Goal: Information Seeking & Learning: Learn about a topic

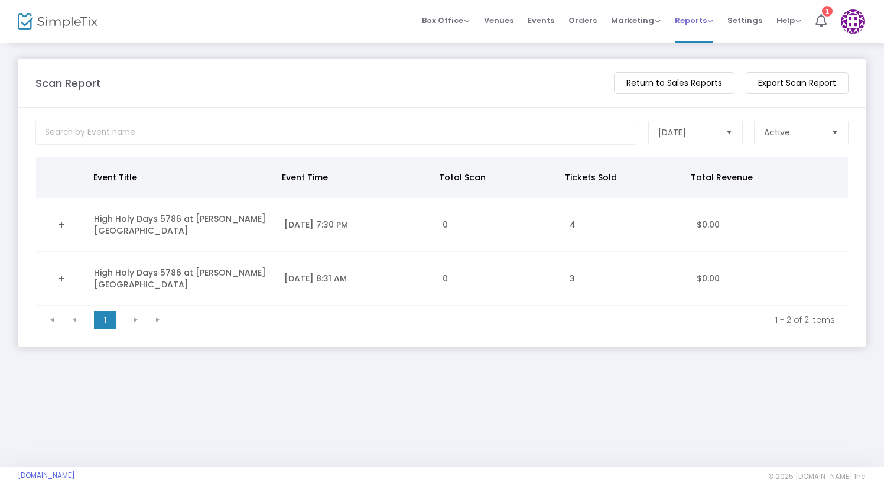
click at [688, 26] on span "Reports Analytics Sales Reports Download" at bounding box center [694, 20] width 38 height 30
click at [695, 136] on span "[DATE]" at bounding box center [687, 132] width 58 height 12
click at [823, 116] on m-panel-content "Today Active What should this report's date range? Event Title Event Time Total…" at bounding box center [442, 227] width 848 height 239
click at [799, 140] on span "Active" at bounding box center [792, 132] width 67 height 22
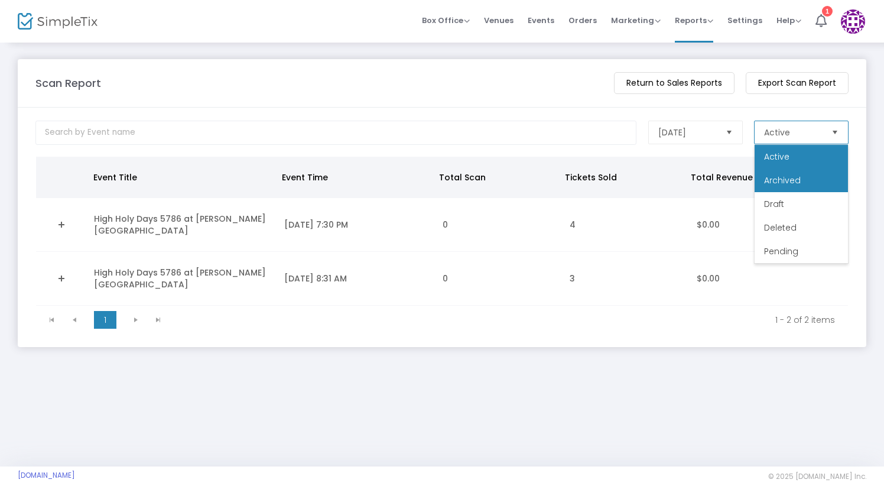
click at [792, 171] on li "Archived" at bounding box center [800, 180] width 93 height 24
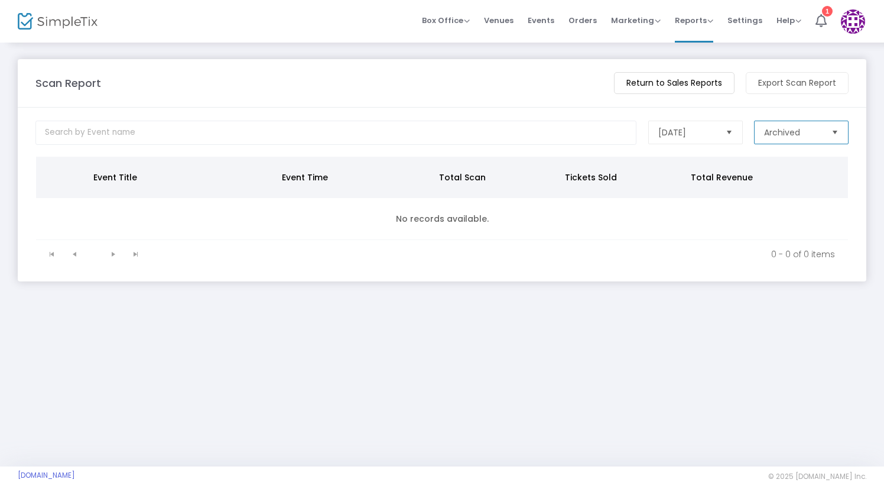
click at [723, 134] on span "Select" at bounding box center [728, 132] width 19 height 19
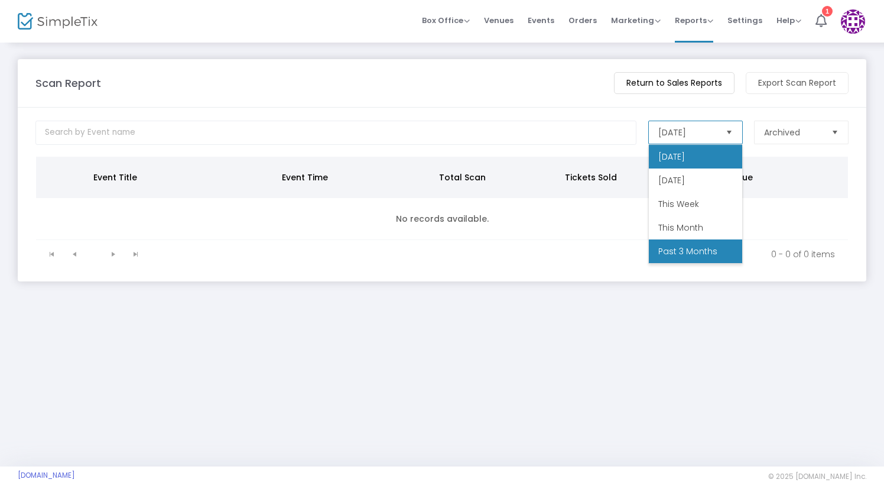
scroll to position [47, 0]
click at [668, 246] on span "Custom Range" at bounding box center [690, 251] width 64 height 12
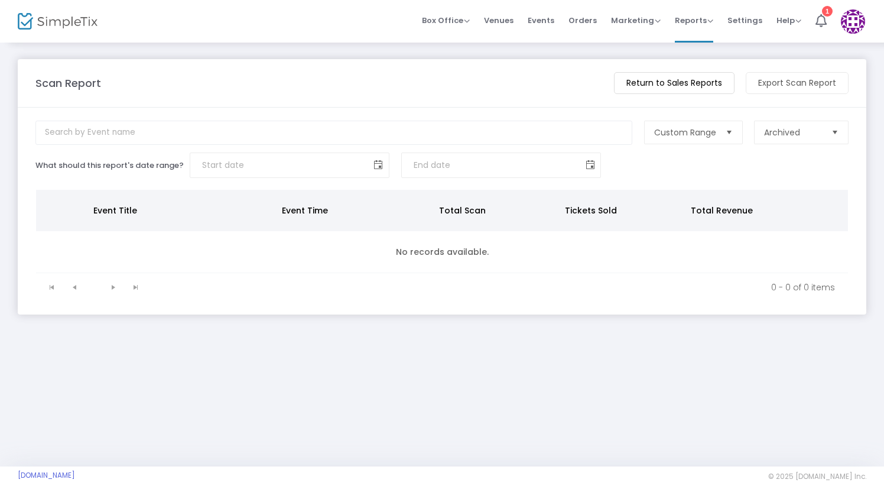
click at [378, 163] on span at bounding box center [377, 164] width 9 height 9
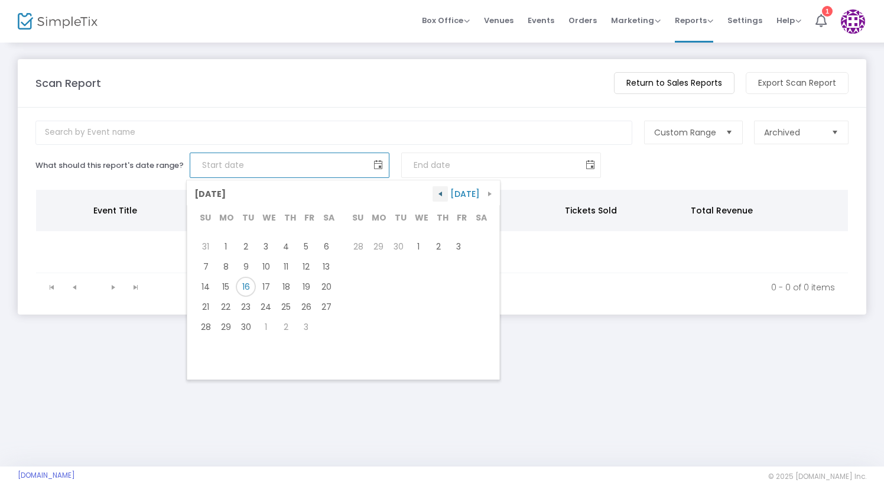
click at [442, 193] on span "button" at bounding box center [439, 193] width 9 height 9
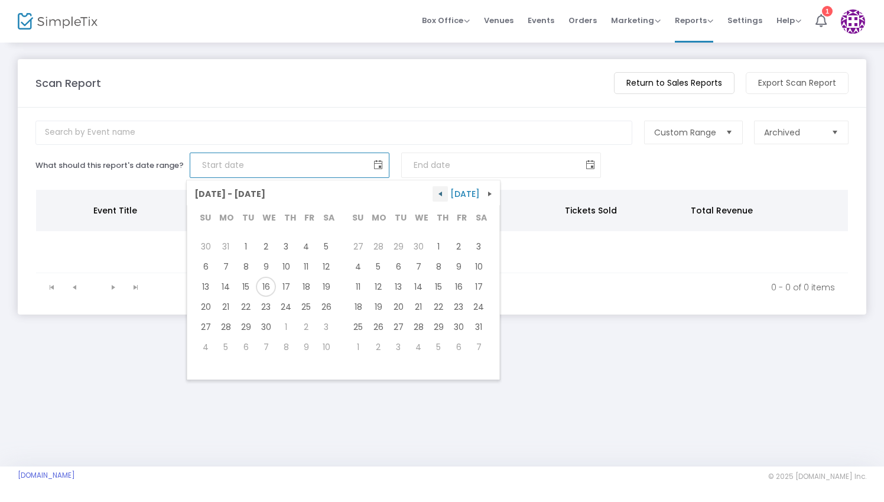
click at [441, 194] on span "button" at bounding box center [439, 193] width 9 height 9
click at [441, 193] on span "button" at bounding box center [439, 193] width 9 height 9
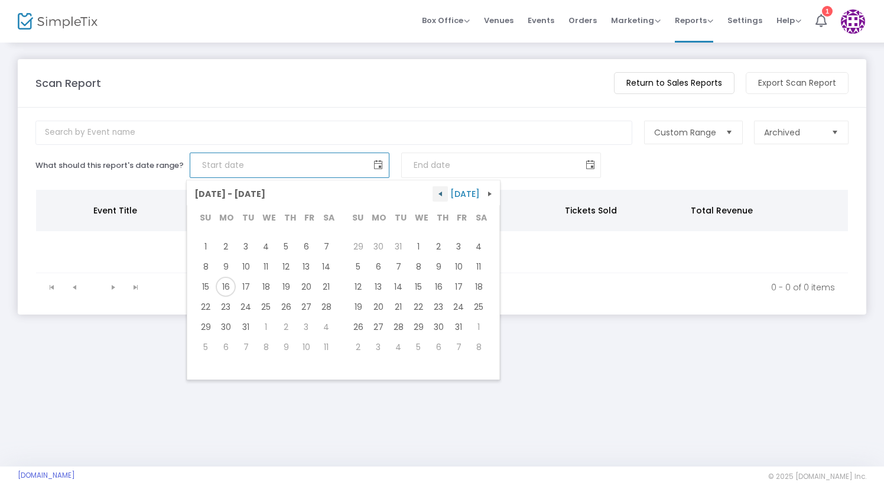
click at [441, 193] on span "button" at bounding box center [439, 193] width 9 height 9
click at [206, 240] on span "1" at bounding box center [206, 246] width 20 height 20
type input "9/1/2024"
click at [485, 190] on span "button" at bounding box center [489, 193] width 9 height 9
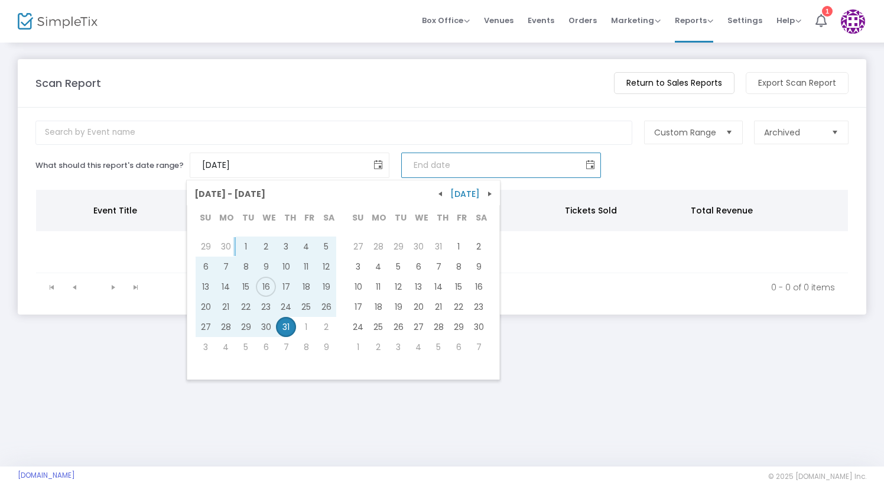
click at [286, 331] on span "31" at bounding box center [286, 327] width 20 height 20
type input "10/31/2024"
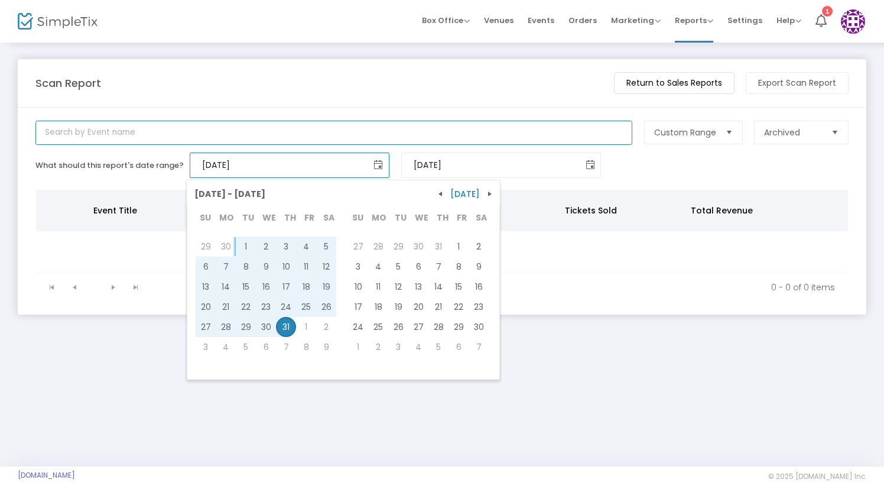
click at [451, 136] on body "Processing... please wait Box Office Sell Tickets Bookings Sell Season Pass Ven…" at bounding box center [442, 251] width 884 height 502
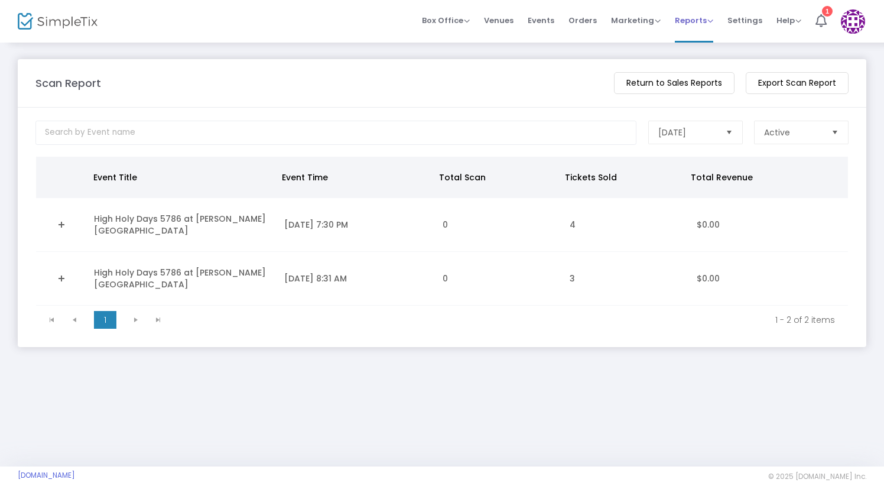
click at [682, 21] on span "Reports" at bounding box center [694, 20] width 38 height 11
click at [685, 42] on li "Analytics" at bounding box center [713, 39] width 77 height 23
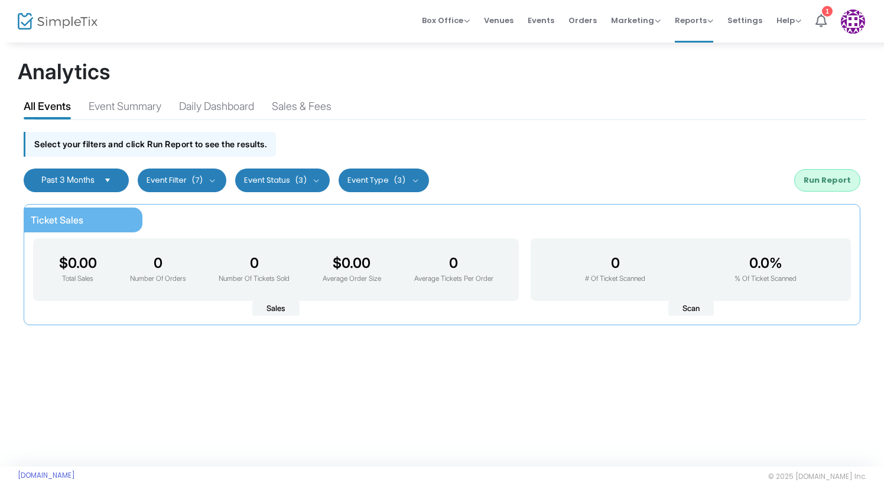
click at [115, 184] on span "Select" at bounding box center [107, 179] width 19 height 19
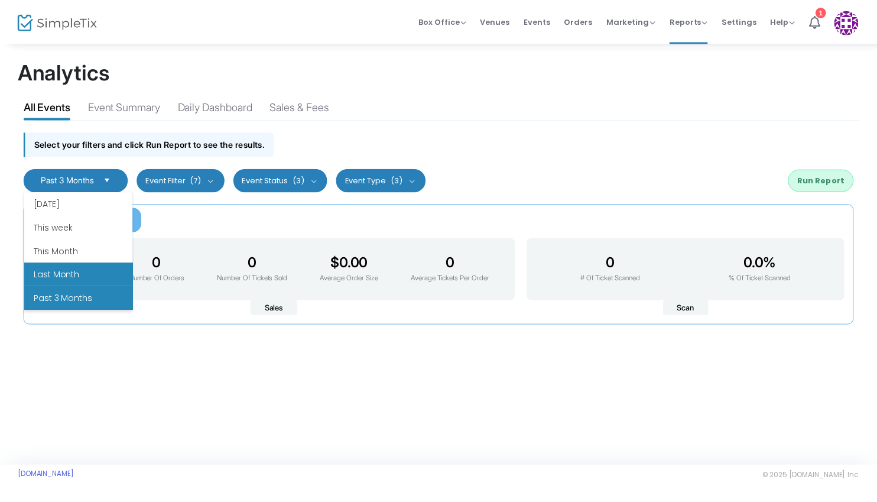
scroll to position [142, 0]
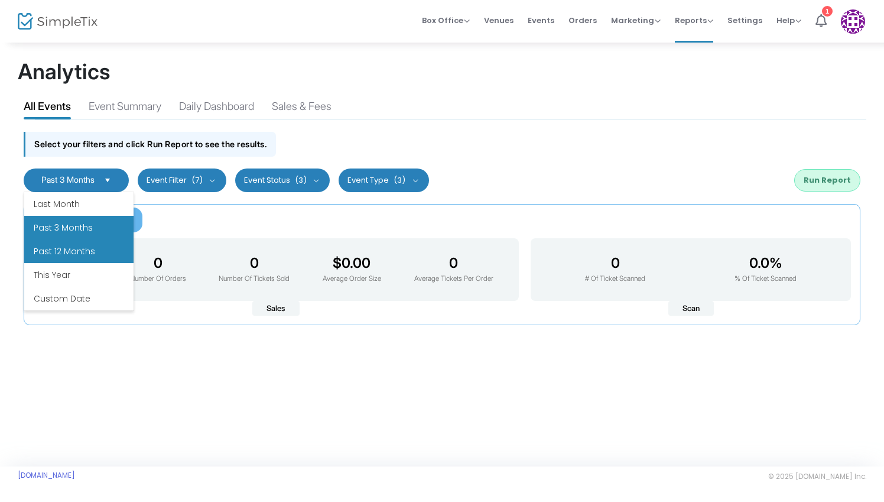
click at [93, 252] on li "Past 12 Months" at bounding box center [78, 251] width 109 height 24
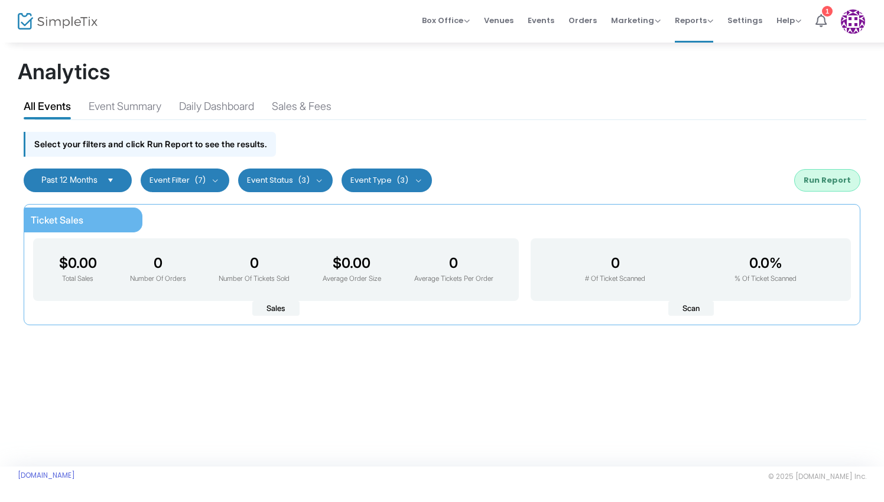
click at [187, 203] on div "Ticket Sales $0.00 Total Sales 0 Number Of Orders 0 Number Of Tickets Sold $0.0…" at bounding box center [442, 264] width 848 height 133
click at [191, 185] on button "Event Filter (7)" at bounding box center [185, 180] width 89 height 24
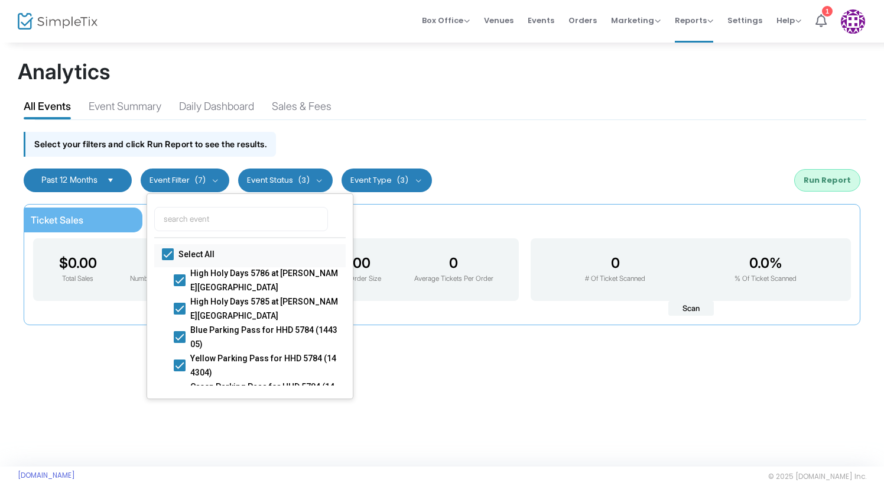
click at [164, 258] on span at bounding box center [168, 254] width 12 height 12
click at [167, 260] on input "Select All" at bounding box center [167, 260] width 1 height 1
checkbox input "false"
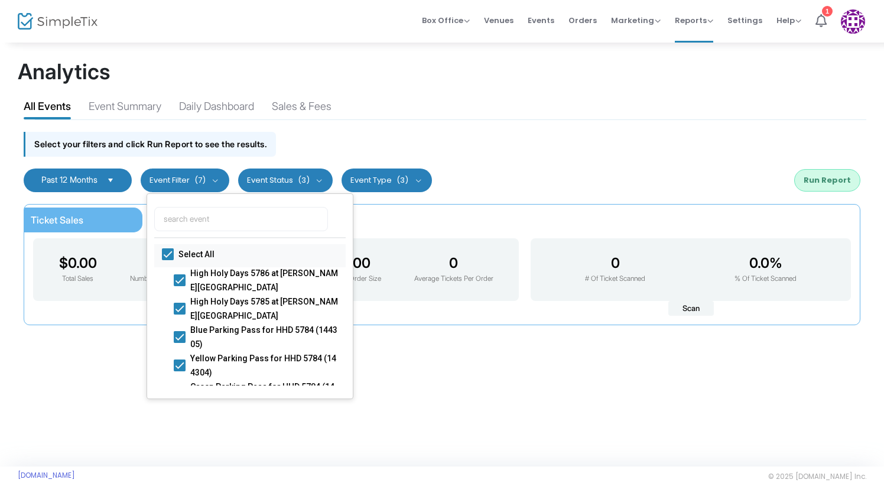
checkbox input "false"
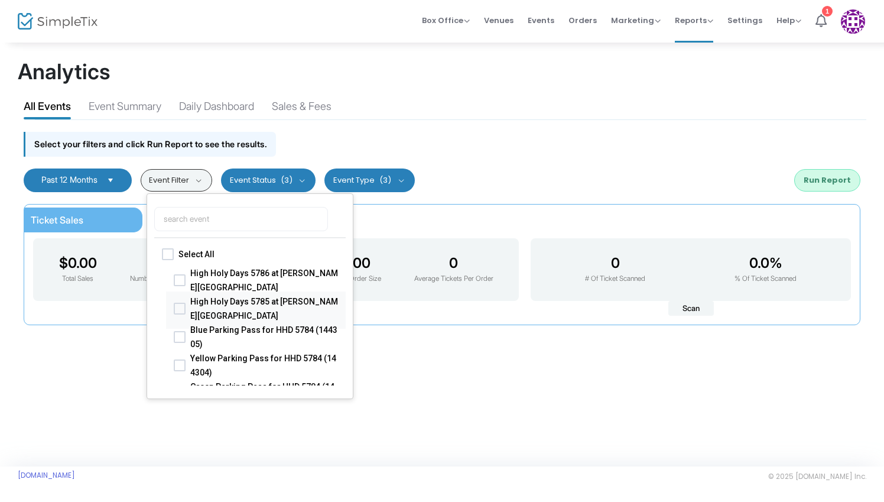
click at [181, 306] on span at bounding box center [180, 308] width 12 height 12
click at [180, 314] on input "High Holy Days 5785 at [PERSON_NAME][GEOGRAPHIC_DATA]" at bounding box center [179, 314] width 1 height 1
checkbox input "true"
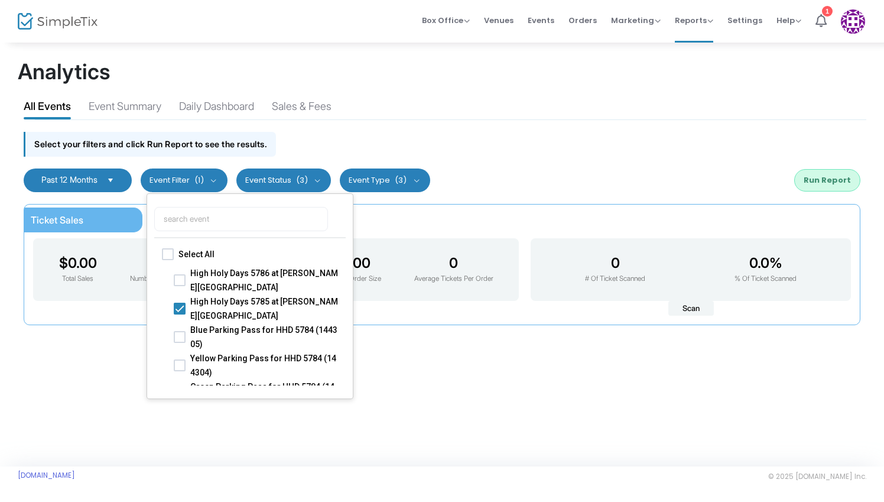
click at [498, 168] on div "Past 12 Months Last 30 Days Last 3 Months Last 6 Months Last 12 Months Custom R…" at bounding box center [442, 179] width 848 height 35
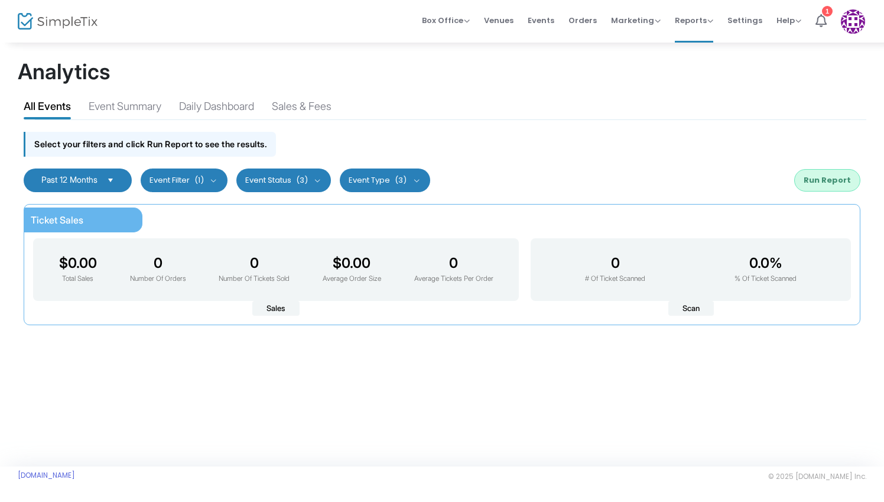
click at [297, 169] on button "Event Status (3)" at bounding box center [283, 180] width 95 height 24
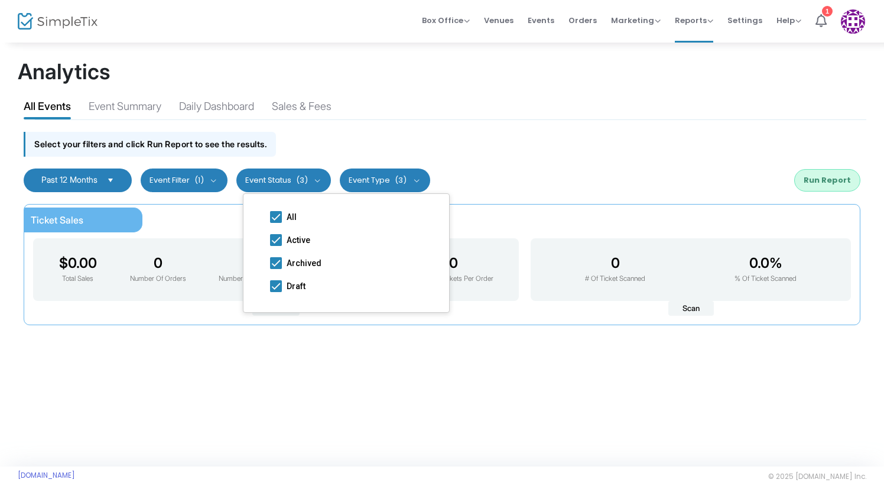
click at [380, 180] on button "Event Type (3)" at bounding box center [385, 180] width 90 height 24
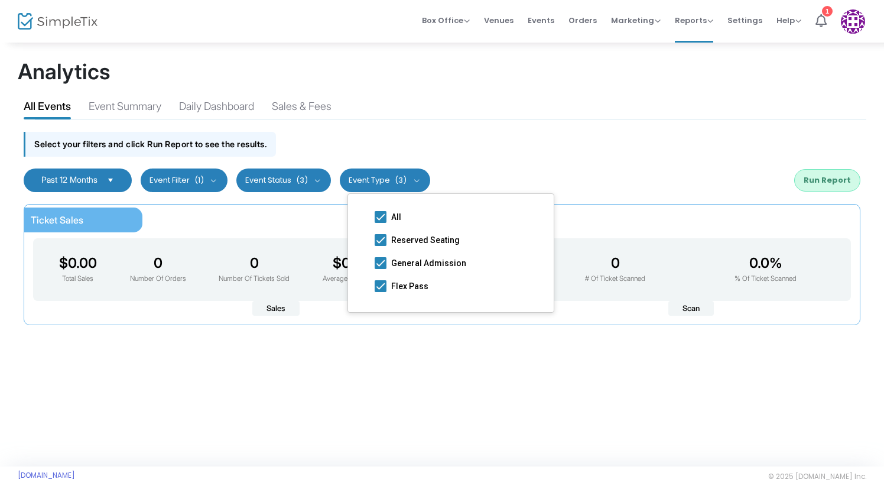
click at [489, 177] on div "Past 12 Months Last 30 Days Last 3 Months Last 6 Months Last 12 Months Custom R…" at bounding box center [442, 179] width 848 height 35
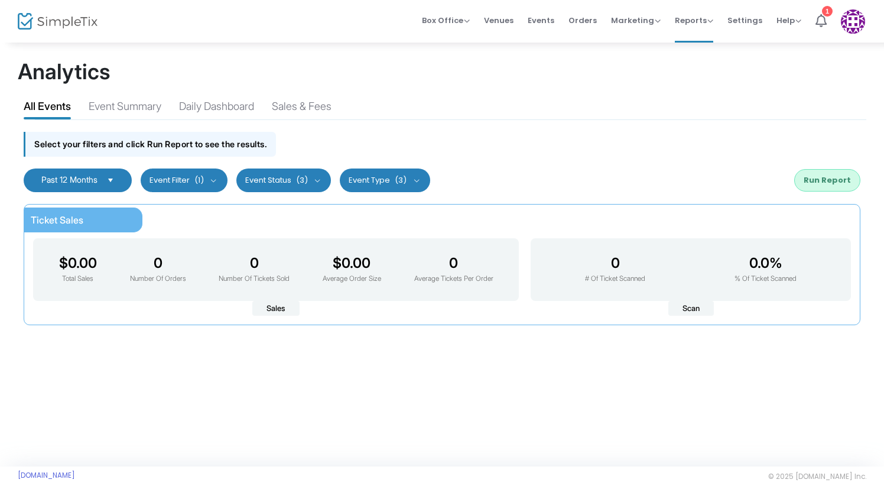
click at [806, 171] on button "Run Report" at bounding box center [827, 180] width 66 height 22
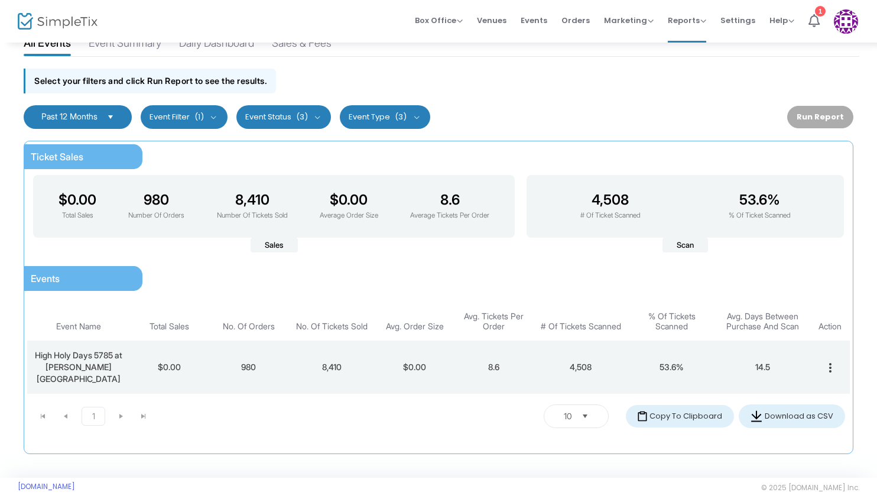
scroll to position [63, 0]
click at [824, 362] on mat-icon "more_vert" at bounding box center [830, 368] width 14 height 14
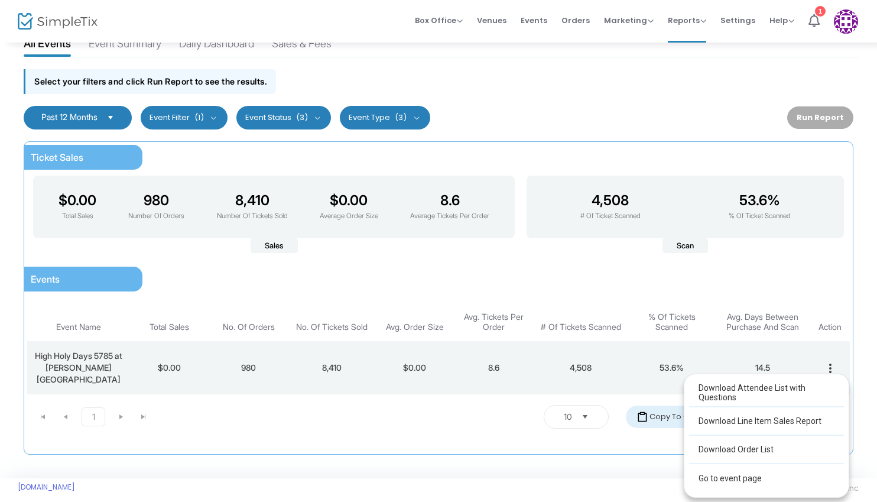
click at [457, 447] on div at bounding box center [438, 251] width 877 height 502
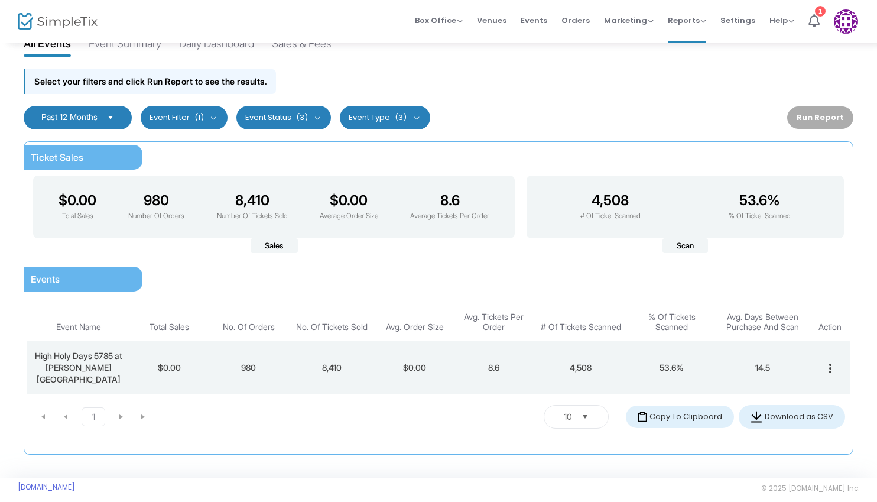
click at [310, 341] on td "8,410" at bounding box center [331, 367] width 87 height 53
click at [197, 371] on td "$0.00" at bounding box center [169, 367] width 79 height 53
click at [118, 408] on kendo-pager-next-buttons at bounding box center [132, 417] width 45 height 18
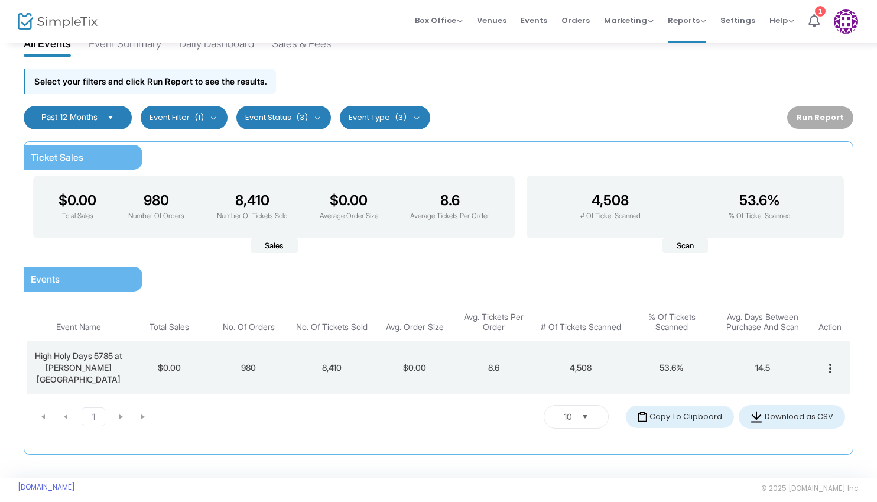
click at [323, 406] on div "1 1 10 items per page Copy To Clipboard Download as CSV" at bounding box center [438, 416] width 813 height 35
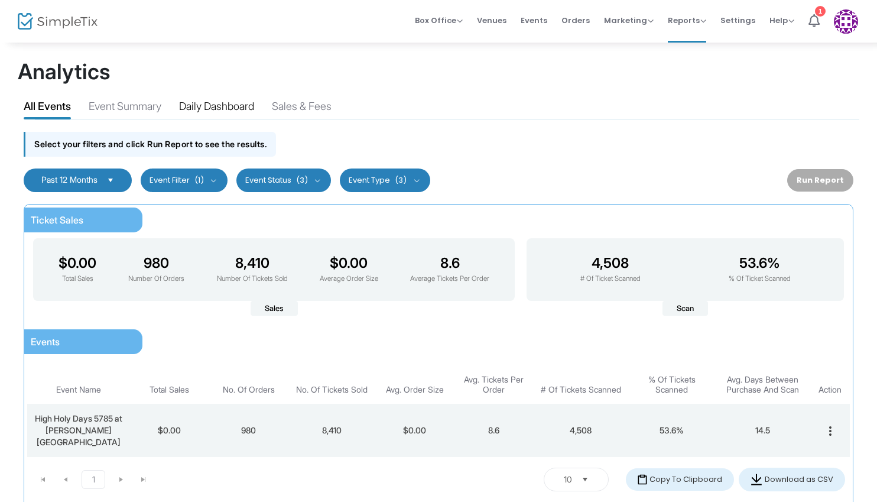
scroll to position [0, 0]
click at [161, 104] on div "Event Summary" at bounding box center [125, 108] width 73 height 21
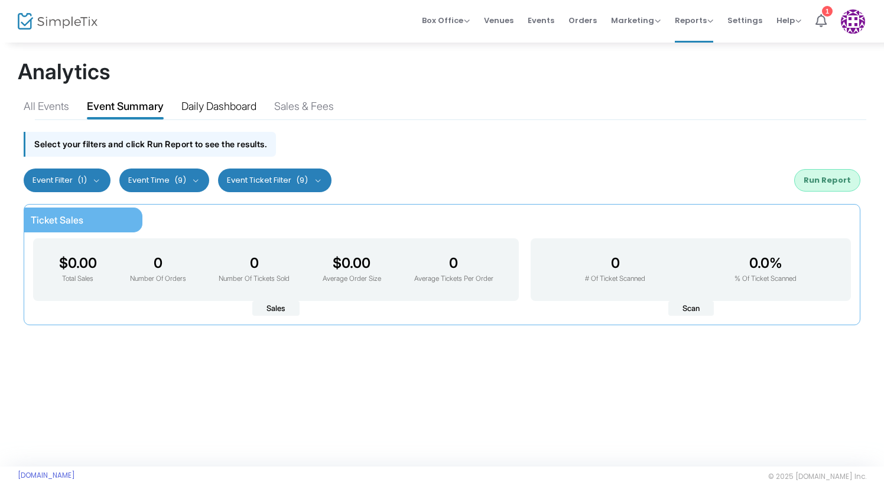
click at [230, 106] on div "Daily Dashboard" at bounding box center [218, 108] width 75 height 21
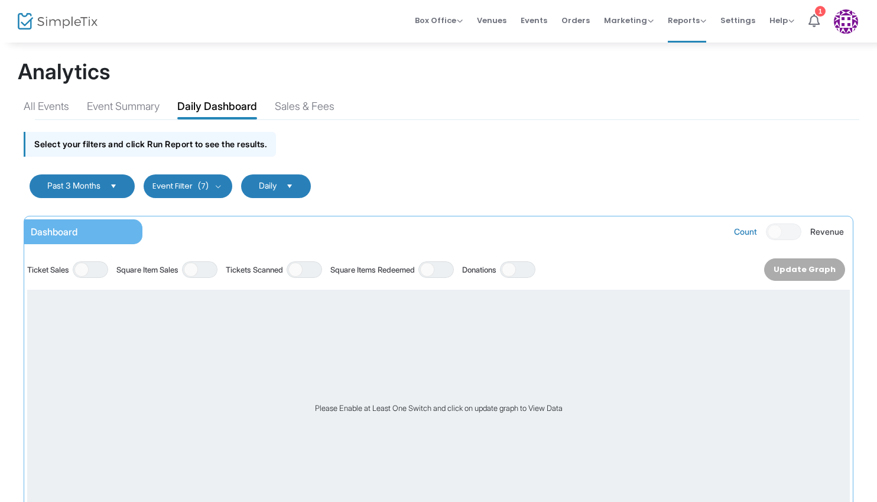
click at [115, 191] on span "Select" at bounding box center [113, 185] width 19 height 19
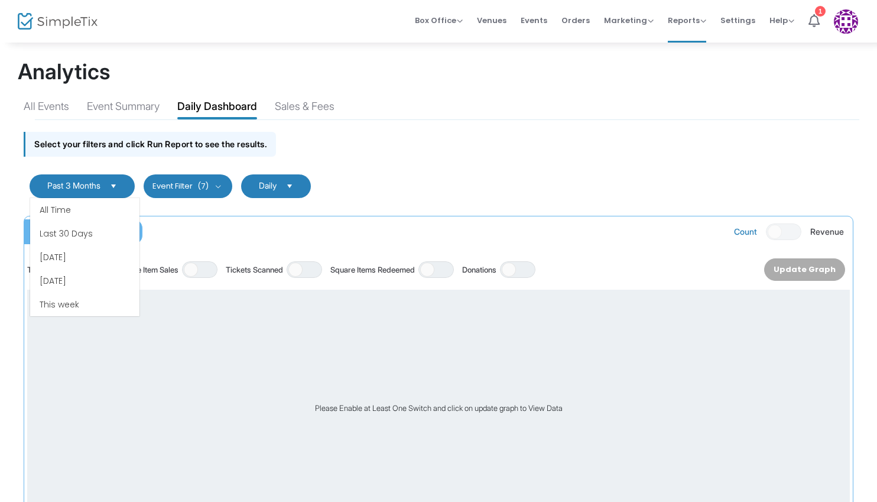
scroll to position [71, 0]
click at [131, 123] on div "Select your filters and click Run Report to see the results." at bounding box center [438, 141] width 841 height 42
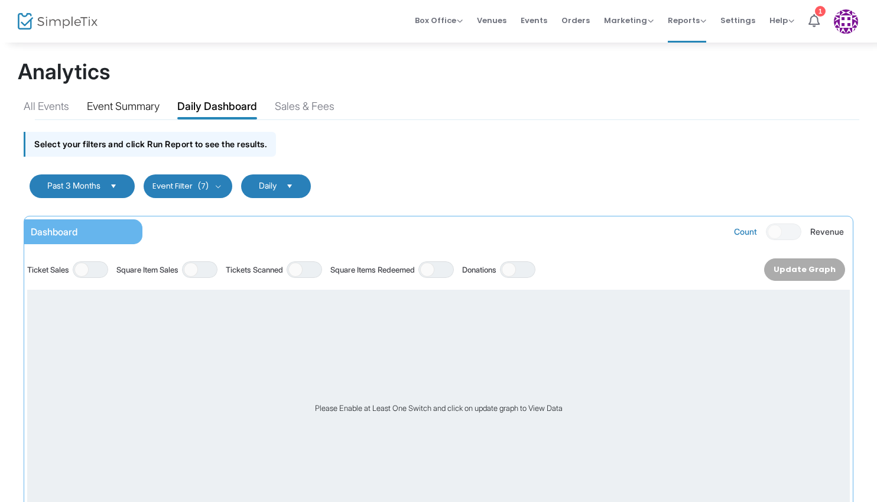
click at [136, 110] on div "Event Summary" at bounding box center [123, 108] width 73 height 21
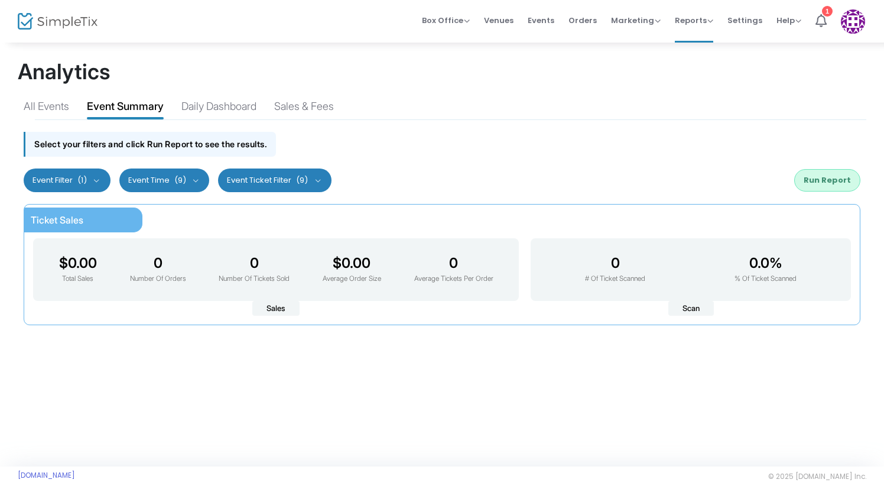
click at [80, 177] on span "(1)" at bounding box center [81, 179] width 9 height 9
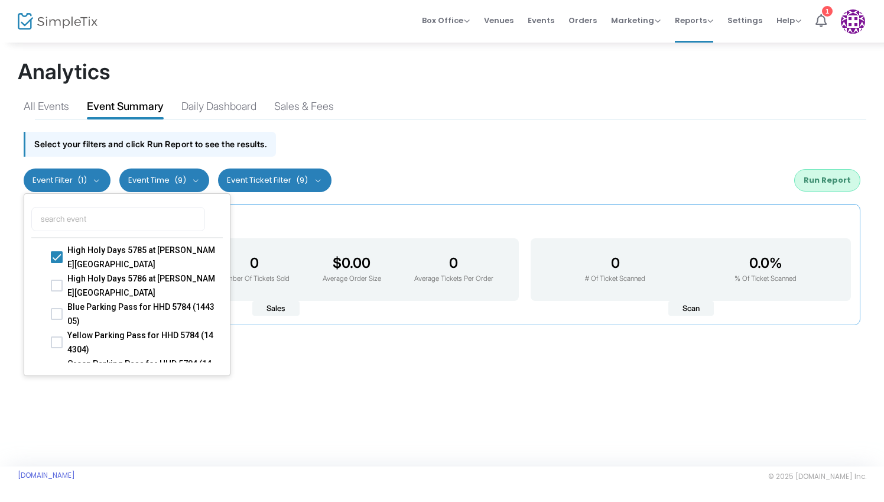
click at [132, 183] on button "Event Time (9)" at bounding box center [164, 180] width 90 height 24
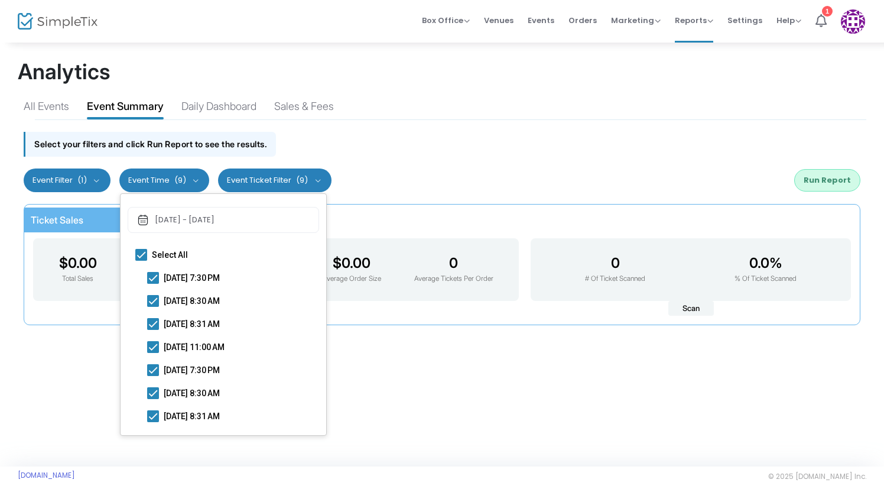
click at [298, 179] on span "(9)" at bounding box center [302, 179] width 12 height 9
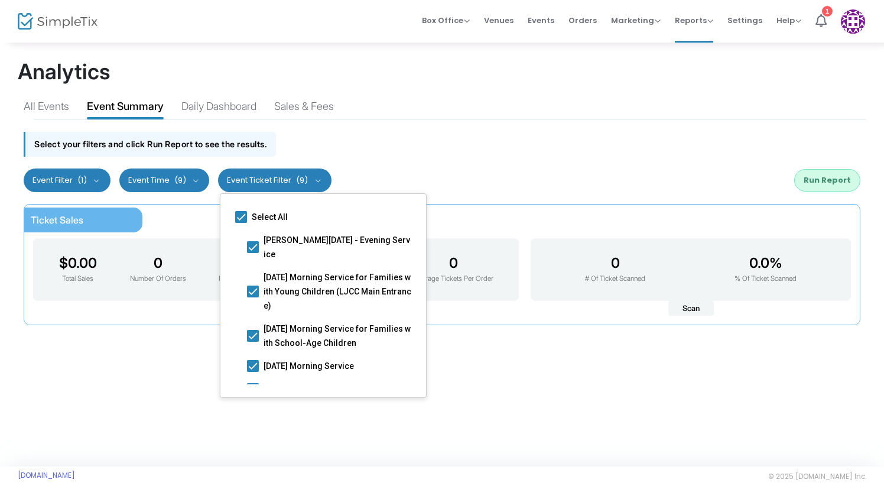
click at [205, 180] on button "Event Time (9)" at bounding box center [164, 180] width 90 height 24
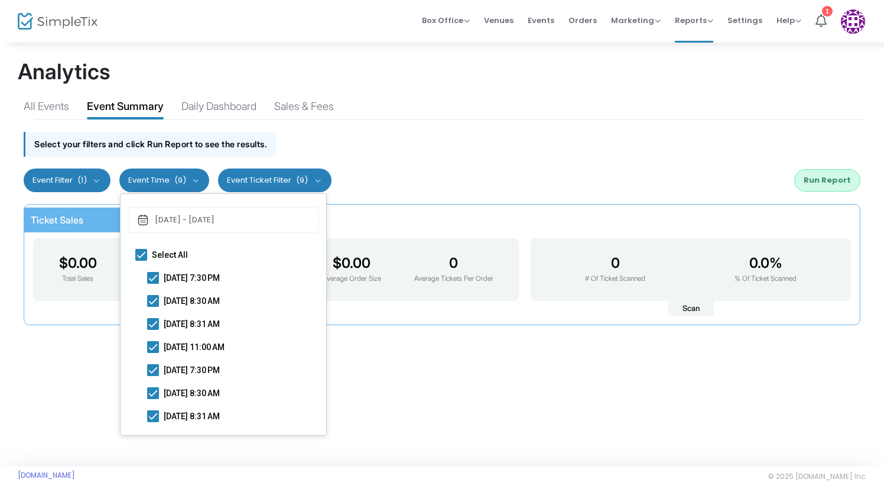
click at [512, 167] on div "Past 12 Months Last 30 Days Last 3 Months Last 6 Months Last 12 Months Custom R…" at bounding box center [442, 179] width 848 height 35
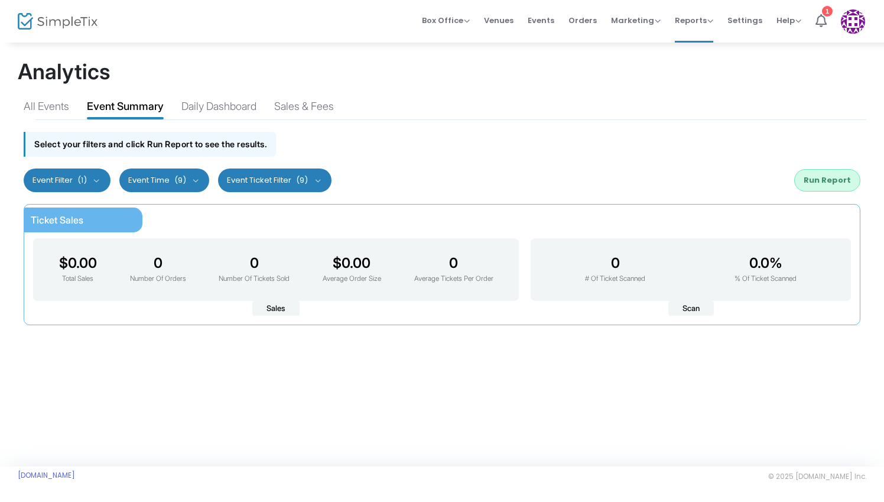
click at [841, 190] on button "Run Report" at bounding box center [827, 180] width 66 height 22
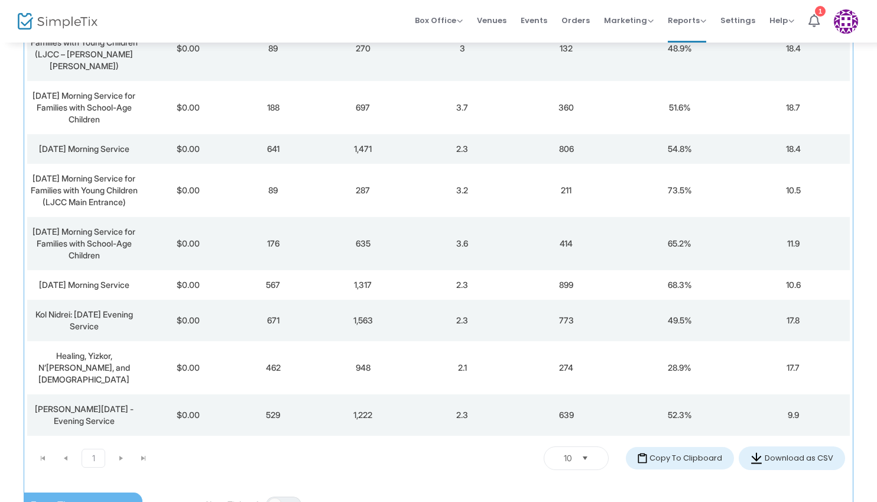
scroll to position [377, 0]
